Goal: Transaction & Acquisition: Purchase product/service

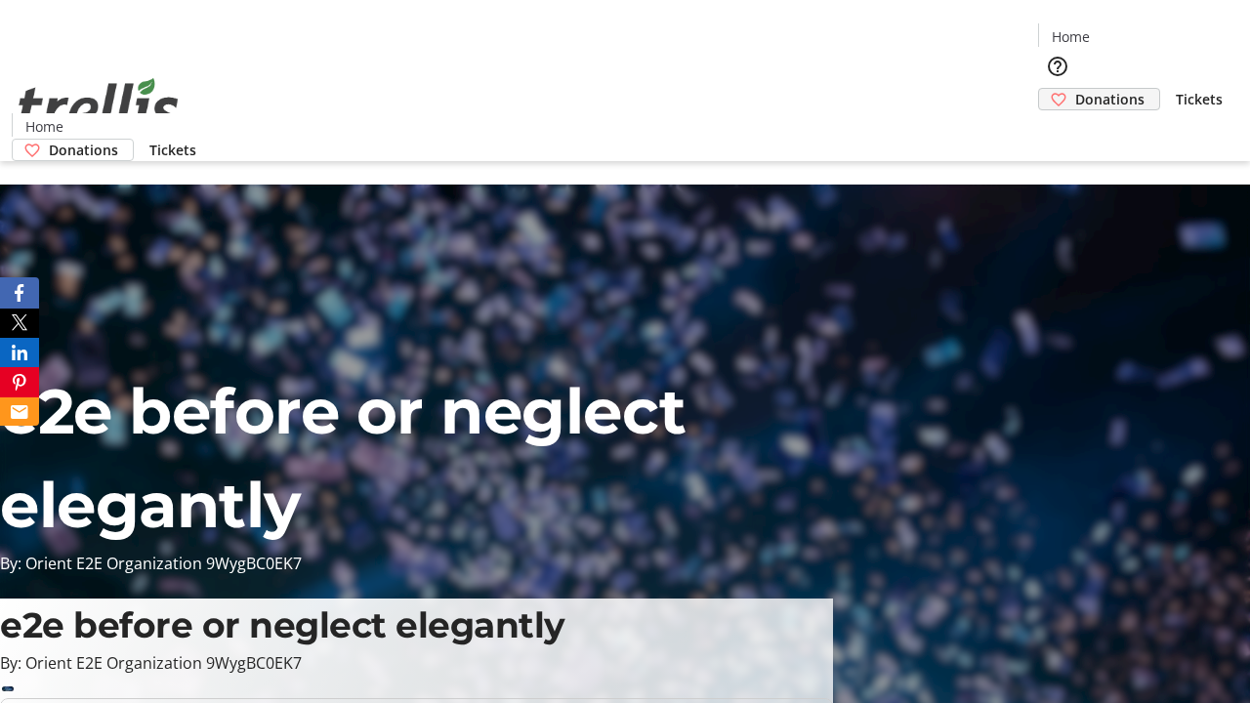
click at [1075, 89] on span "Donations" at bounding box center [1109, 99] width 69 height 21
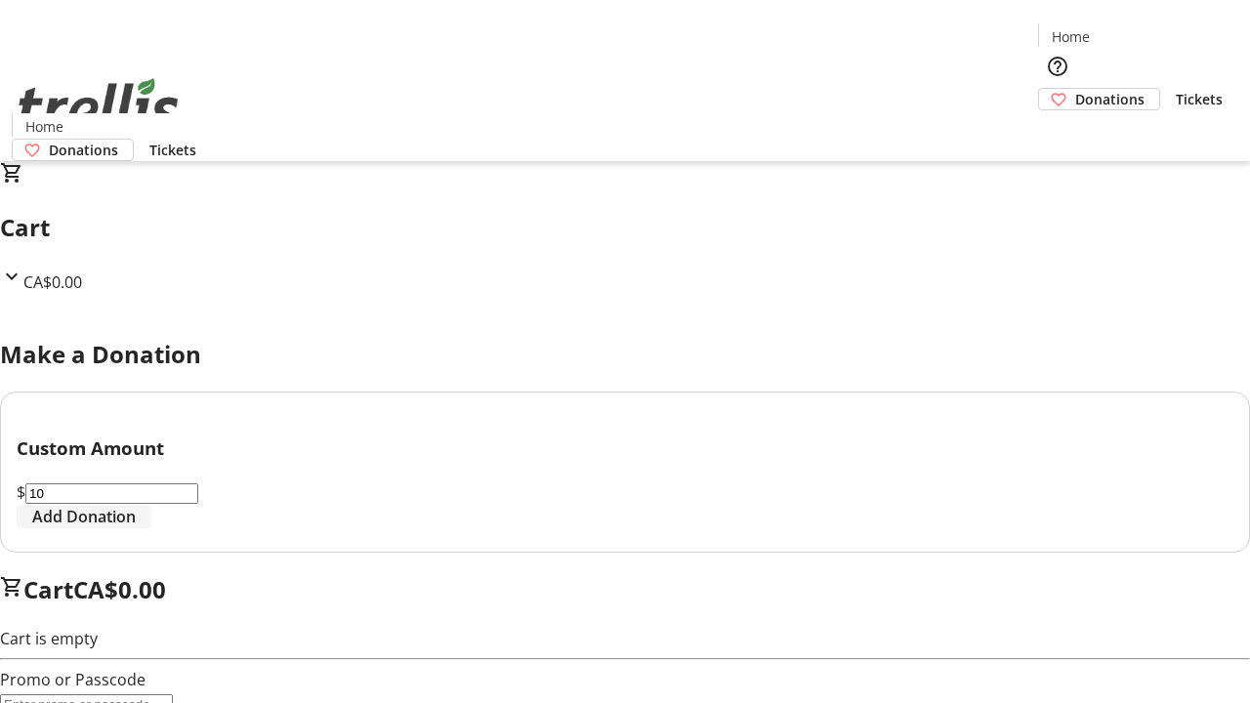
click at [136, 528] on span "Add Donation" at bounding box center [84, 516] width 104 height 23
